Goal: Complete application form

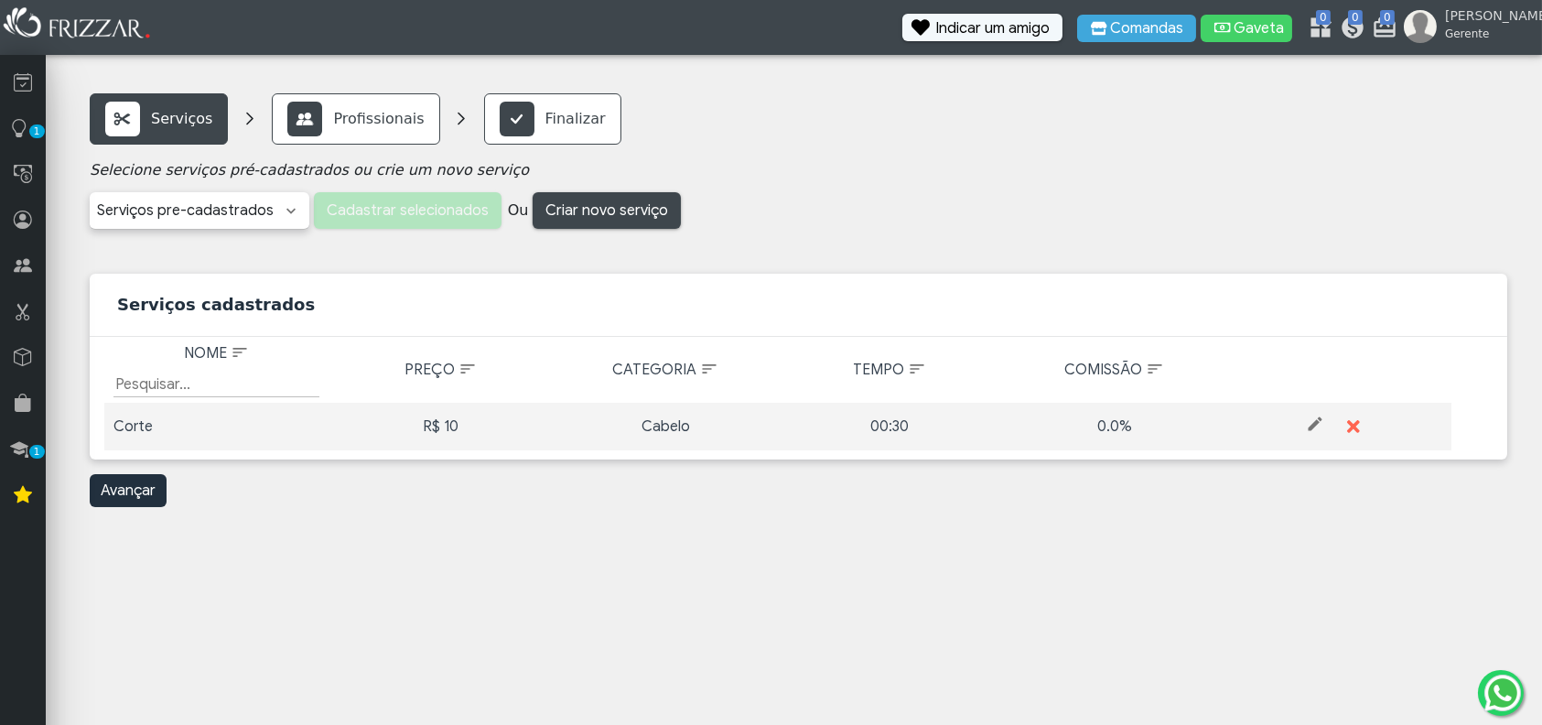
click at [1327, 417] on td "ui-button" at bounding box center [1338, 427] width 224 height 48
click at [1311, 425] on span at bounding box center [1315, 423] width 18 height 18
click at [262, 419] on input "Corte" at bounding box center [216, 427] width 206 height 26
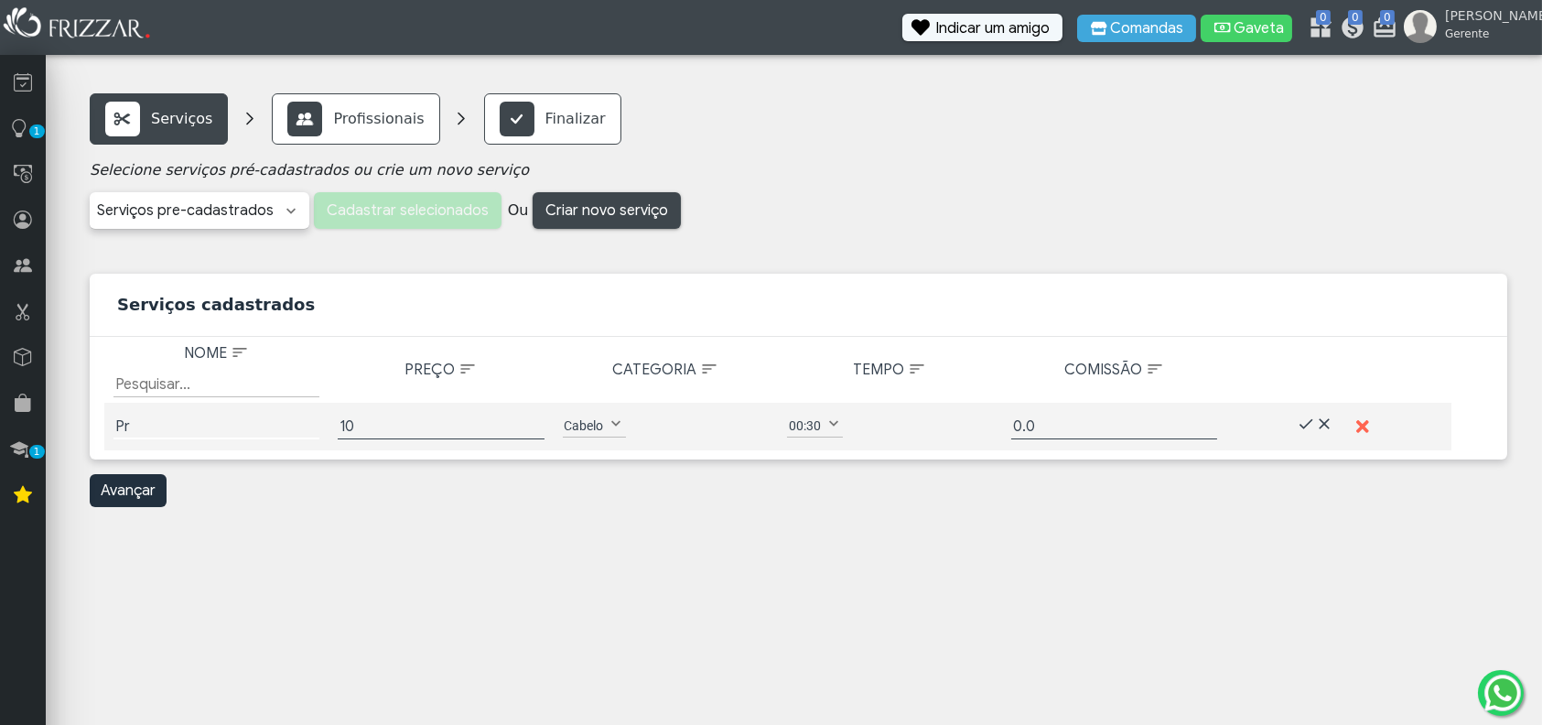
type input "P"
type input "Tatuagem"
click at [380, 437] on input "10" at bounding box center [441, 427] width 206 height 26
type input "100"
click at [614, 429] on span at bounding box center [617, 423] width 18 height 18
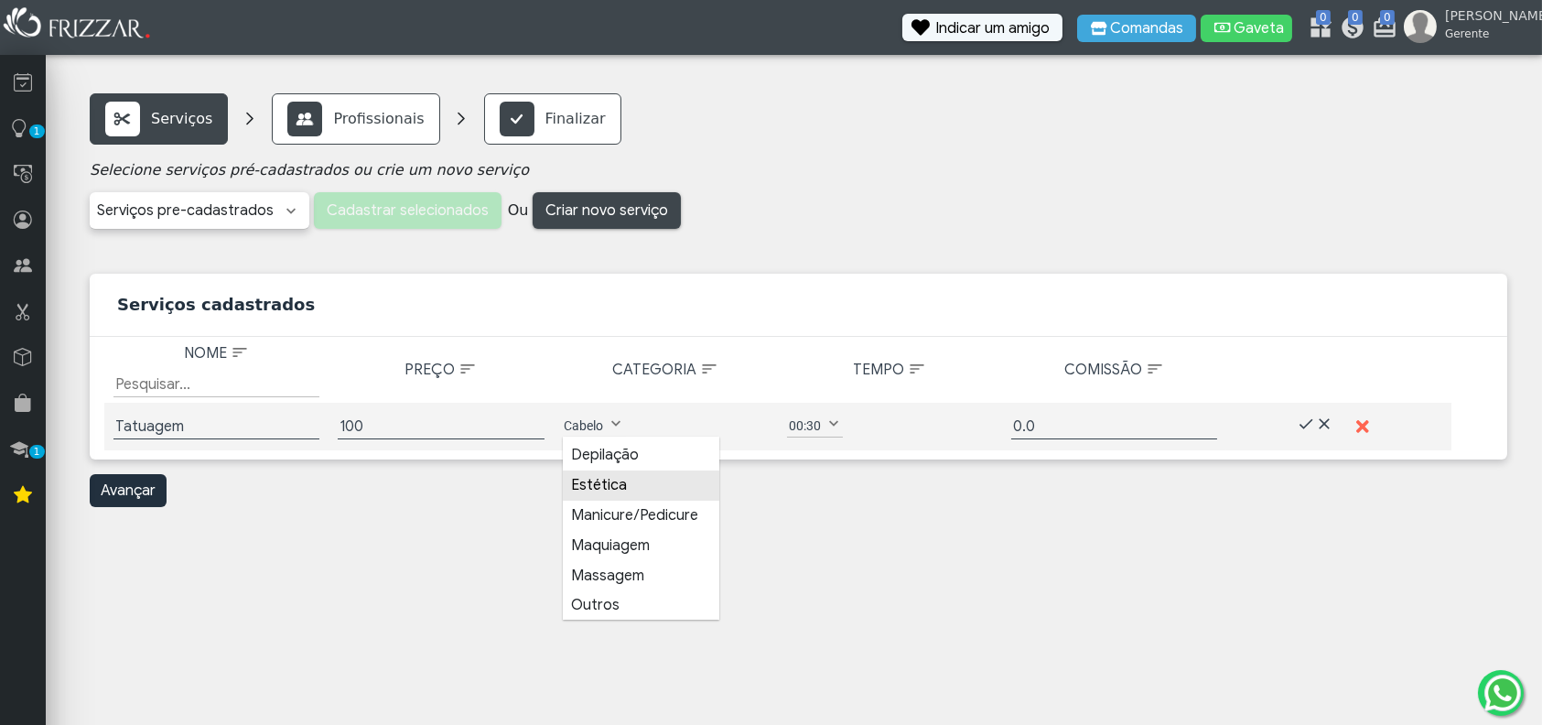
scroll to position [116, 0]
click at [653, 537] on li "Outros" at bounding box center [641, 545] width 157 height 30
click at [818, 428] on label "00:30" at bounding box center [805, 425] width 36 height 22
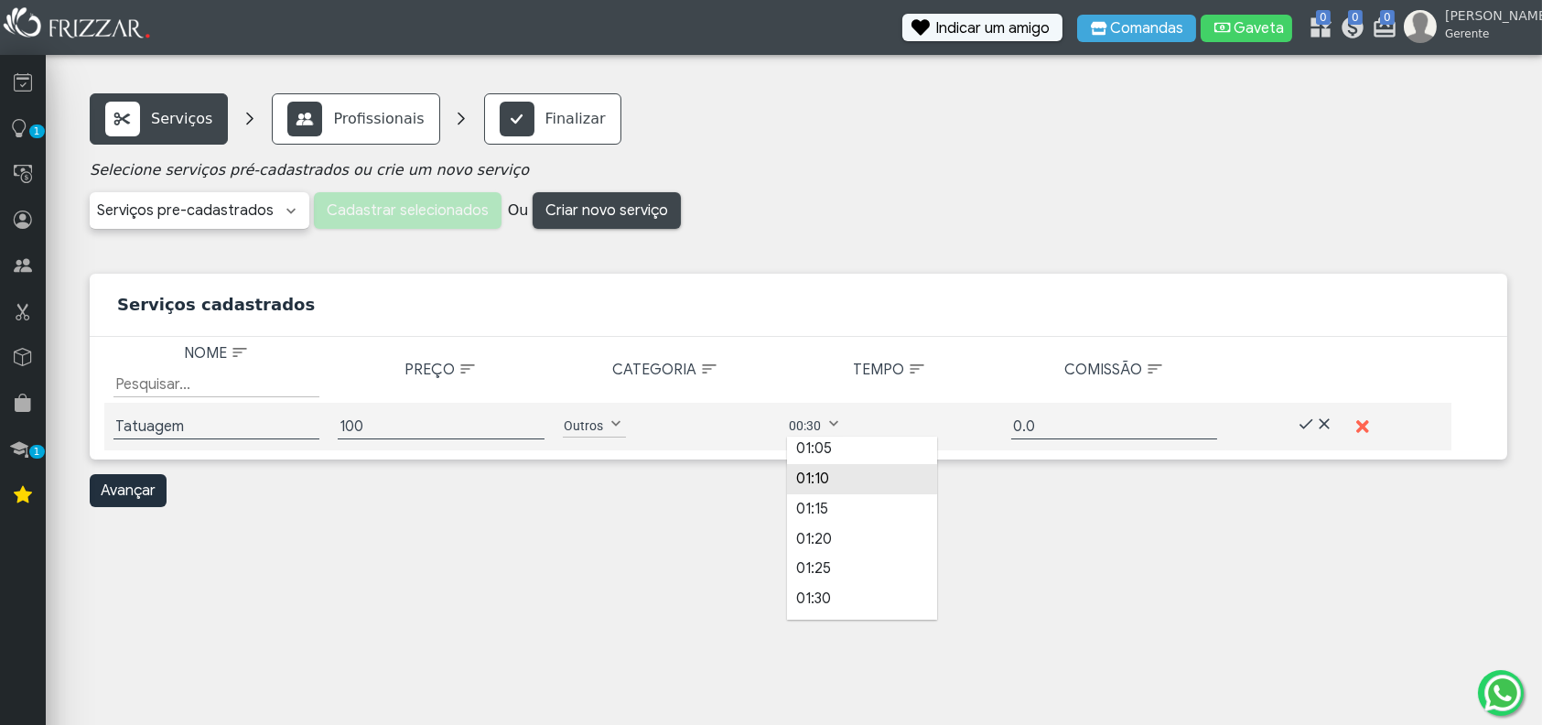
scroll to position [301, 0]
click at [837, 511] on li "01:00" at bounding box center [862, 510] width 150 height 30
click at [1312, 423] on span at bounding box center [1305, 423] width 18 height 18
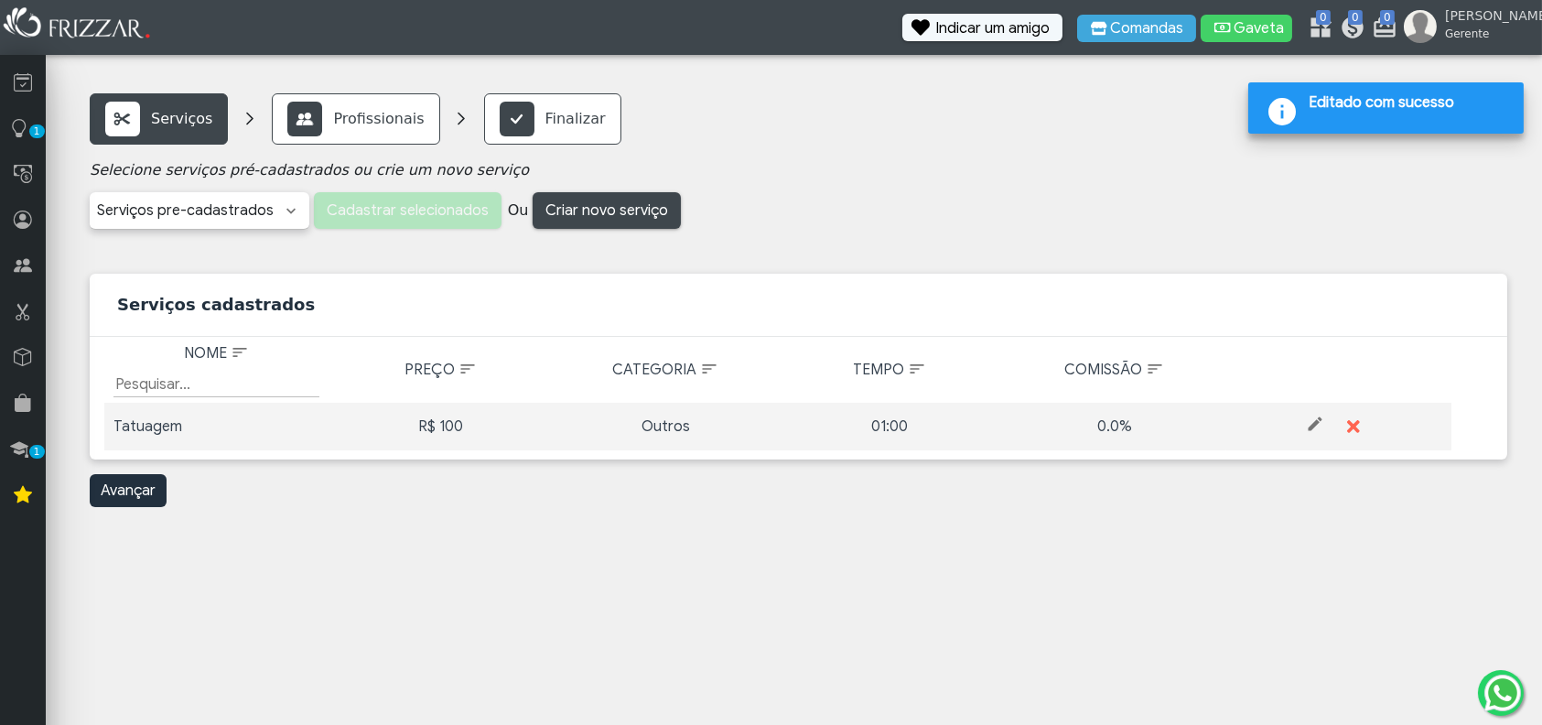
click at [190, 138] on link "Serviços" at bounding box center [159, 118] width 138 height 51
